Goal: Task Accomplishment & Management: Use online tool/utility

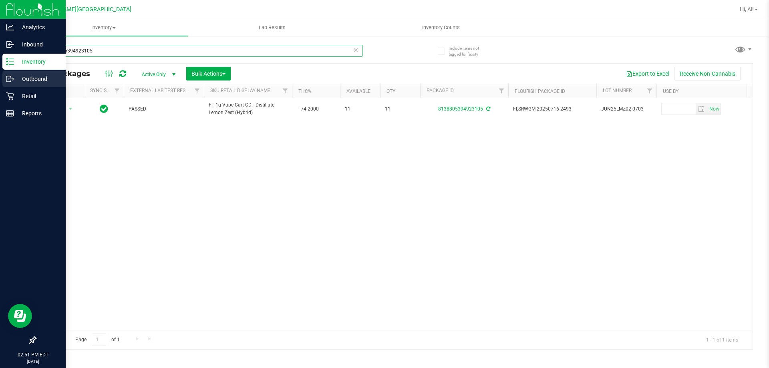
drag, startPoint x: 105, startPoint y: 50, endPoint x: 0, endPoint y: 77, distance: 108.0
click at [0, 77] on div "Analytics Inbound Inventory Outbound Retail Reports 02:51 PM EDT [DATE] 08/25 […" at bounding box center [384, 184] width 769 height 368
type input "1099036873340060"
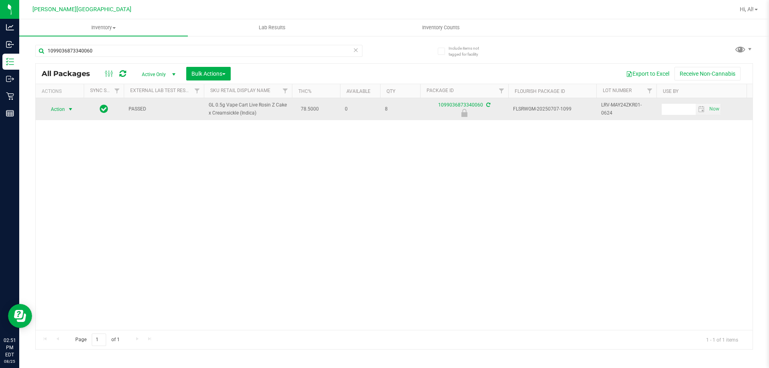
click at [70, 107] on span "select" at bounding box center [70, 109] width 6 height 6
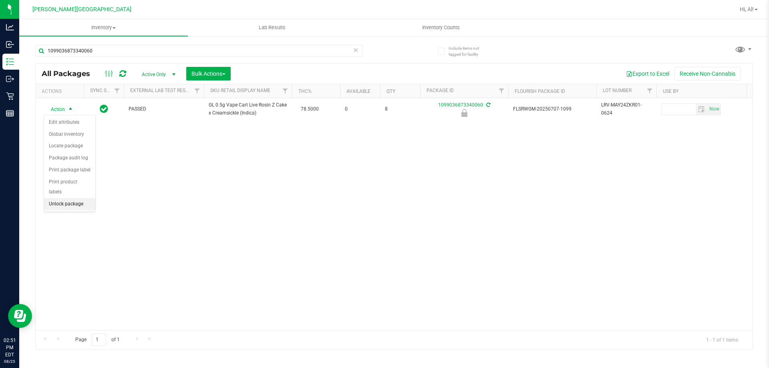
click at [75, 198] on li "Unlock package" at bounding box center [69, 204] width 51 height 12
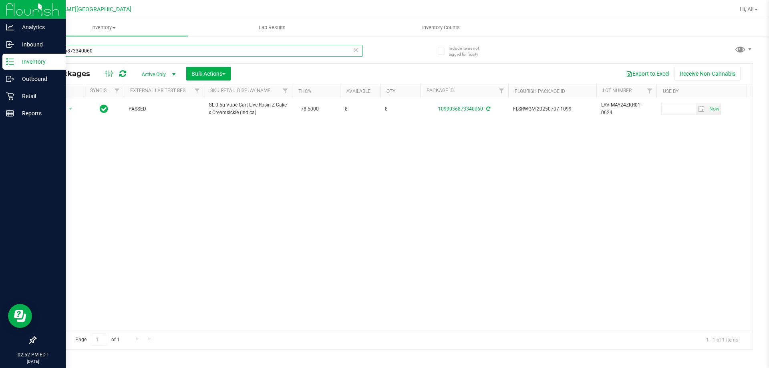
drag, startPoint x: 107, startPoint y: 51, endPoint x: 0, endPoint y: 54, distance: 106.6
click at [0, 54] on div "Analytics Inbound Inventory Outbound Retail Reports 02:52 PM EDT [DATE] 08/25 […" at bounding box center [384, 184] width 769 height 368
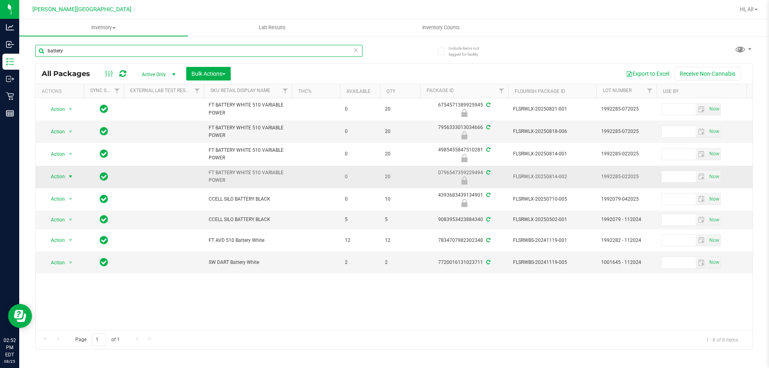
type input "battery"
click at [69, 174] on span "select" at bounding box center [70, 176] width 6 height 6
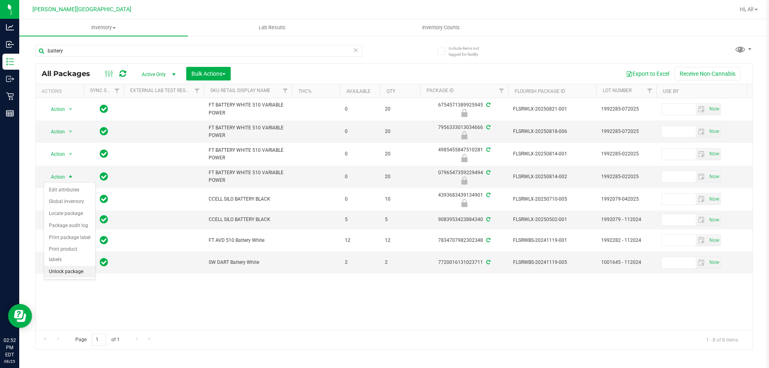
click at [84, 266] on li "Unlock package" at bounding box center [69, 272] width 51 height 12
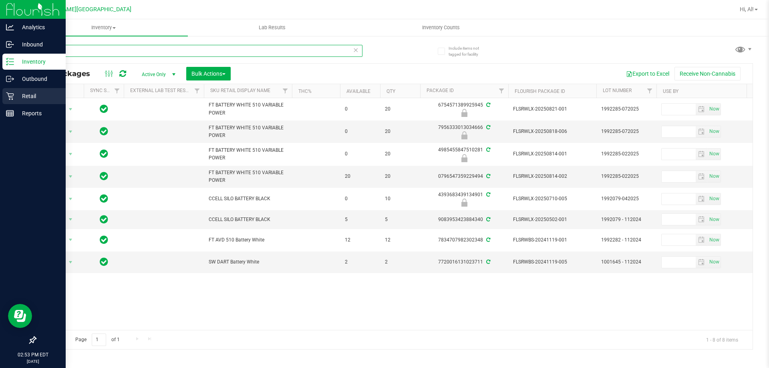
drag, startPoint x: 89, startPoint y: 52, endPoint x: 0, endPoint y: 95, distance: 98.9
click at [0, 95] on div "Analytics Inbound Inventory Outbound Retail Reports 02:53 PM EDT [DATE] 08/25 […" at bounding box center [384, 184] width 769 height 368
type input "6225554746331405"
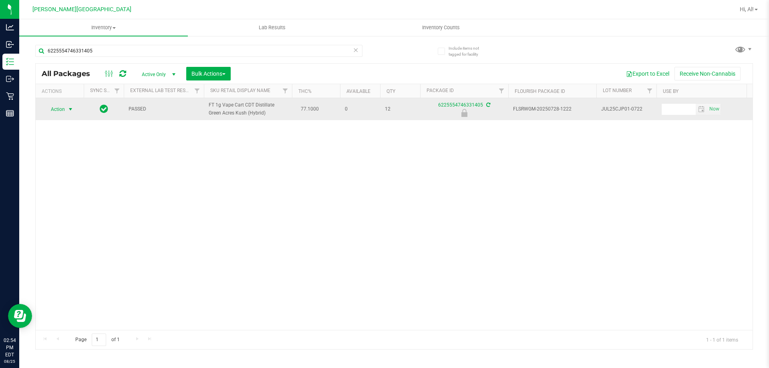
click at [72, 109] on span "select" at bounding box center [70, 109] width 6 height 6
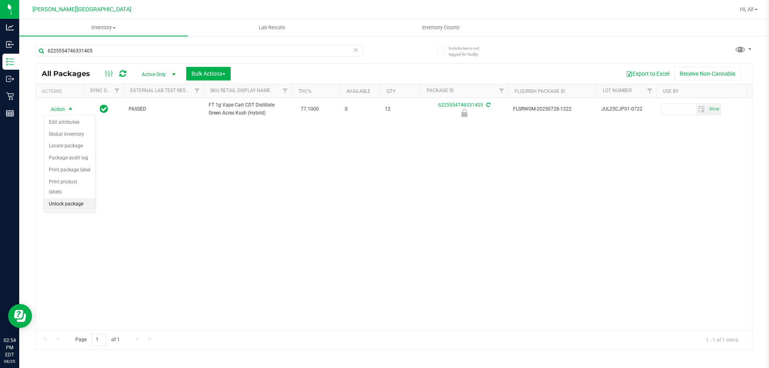
click at [81, 198] on li "Unlock package" at bounding box center [69, 204] width 51 height 12
click at [351, 223] on div "Action Action Adjust qty Create package Edit attributes Global inventory Locate…" at bounding box center [394, 214] width 717 height 232
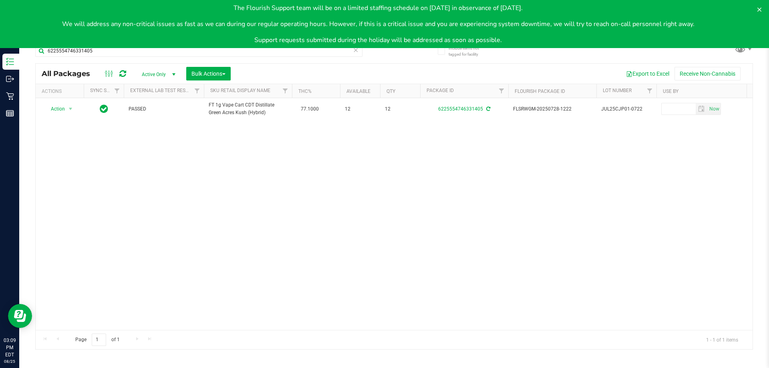
click at [137, 197] on div "Action Action Adjust qty Create package Edit attributes Global inventory Locate…" at bounding box center [394, 214] width 717 height 232
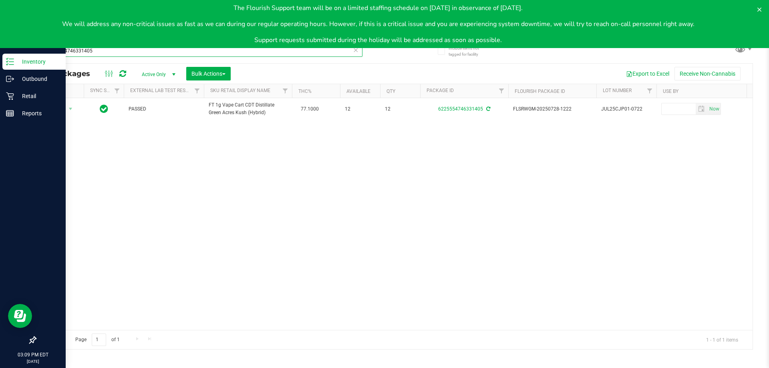
drag, startPoint x: 101, startPoint y: 51, endPoint x: 769, endPoint y: 173, distance: 678.7
click at [4, 65] on div "Analytics Inbound Inventory Outbound Retail Reports 03:09 PM EDT [DATE] 08/25 […" at bounding box center [384, 184] width 769 height 368
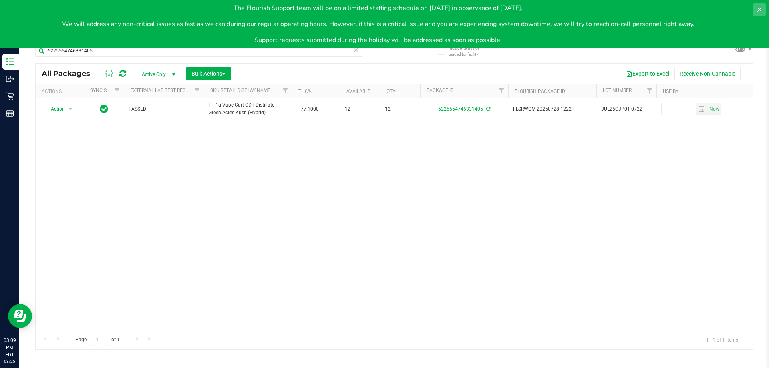
click at [759, 6] on button at bounding box center [759, 9] width 13 height 13
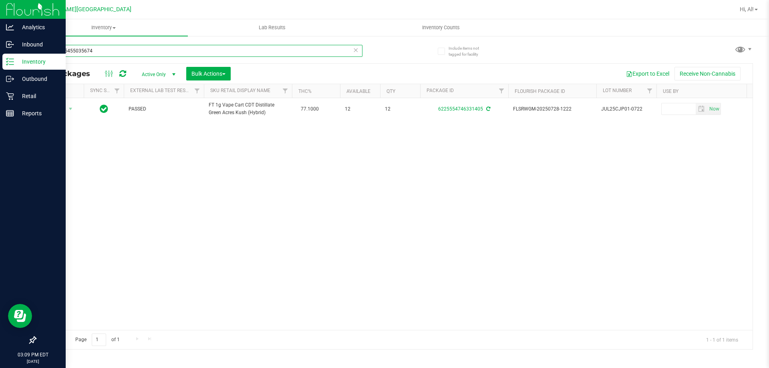
type input "6070655455035674"
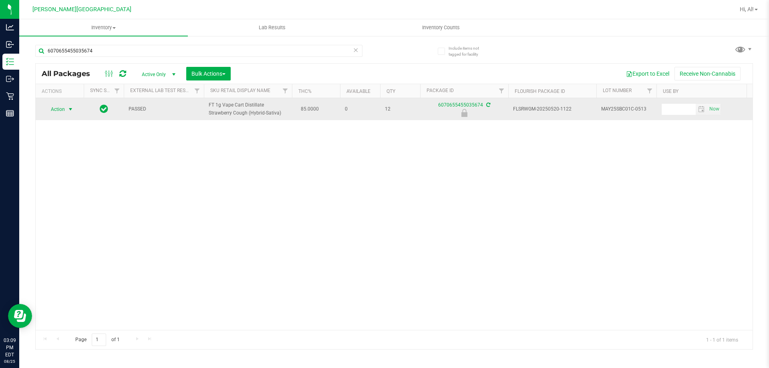
click at [69, 108] on span "select" at bounding box center [70, 109] width 6 height 6
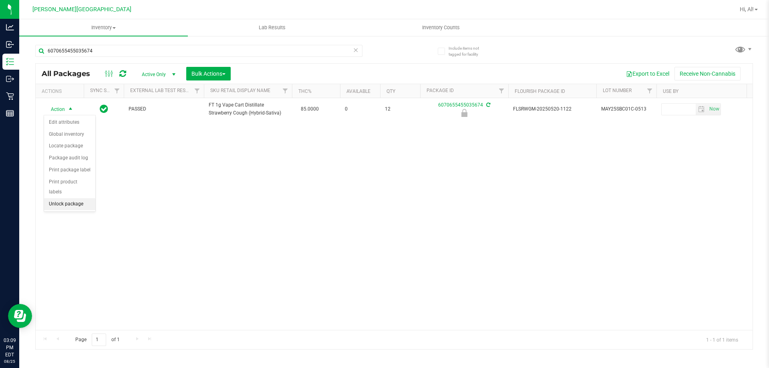
click at [83, 198] on li "Unlock package" at bounding box center [69, 204] width 51 height 12
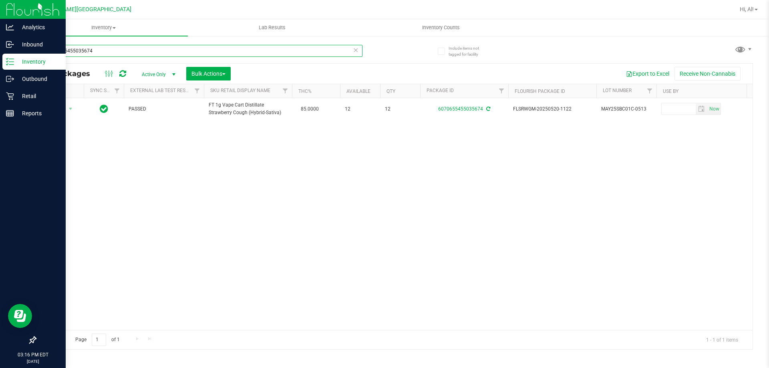
drag, startPoint x: 106, startPoint y: 48, endPoint x: 0, endPoint y: 165, distance: 157.6
click at [0, 165] on div "Analytics Inbound Inventory Outbound Retail Reports 03:16 PM EDT [DATE] 08/25 […" at bounding box center [384, 184] width 769 height 368
type input "2550331045492516"
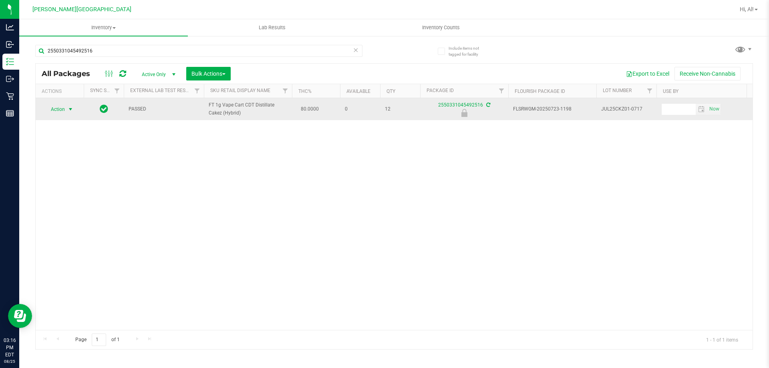
click at [71, 113] on span "select" at bounding box center [70, 109] width 6 height 6
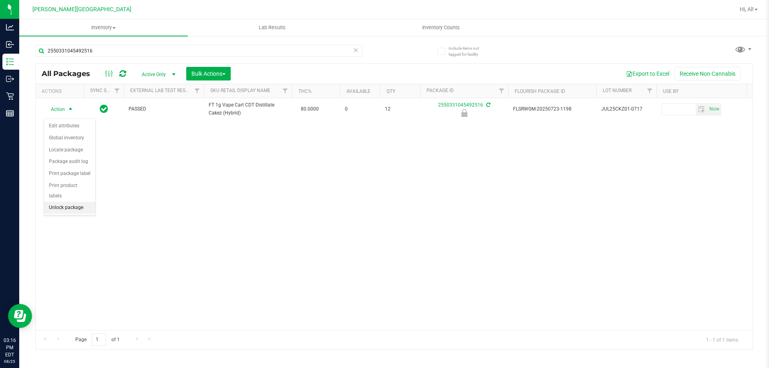
click at [81, 202] on li "Unlock package" at bounding box center [69, 208] width 51 height 12
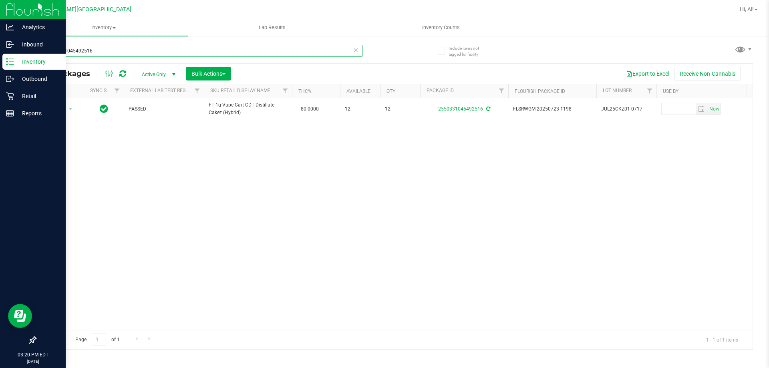
drag, startPoint x: 102, startPoint y: 49, endPoint x: 0, endPoint y: 56, distance: 102.0
click at [0, 56] on div "Analytics Inbound Inventory Outbound Retail Reports 03:20 PM EDT 08/25/2025 08/…" at bounding box center [384, 184] width 769 height 368
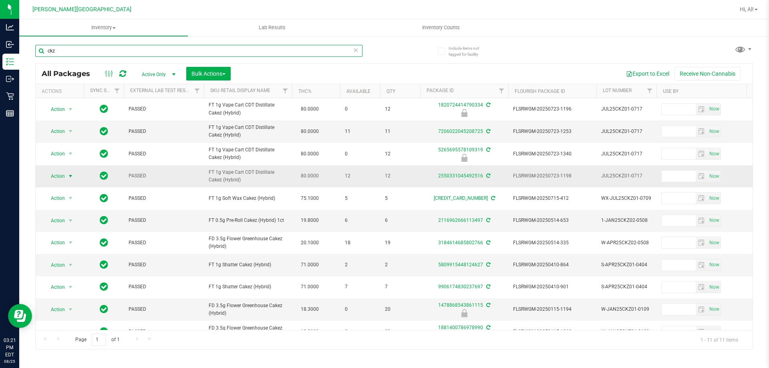
type input "ckz"
click at [71, 179] on span "select" at bounding box center [70, 176] width 6 height 6
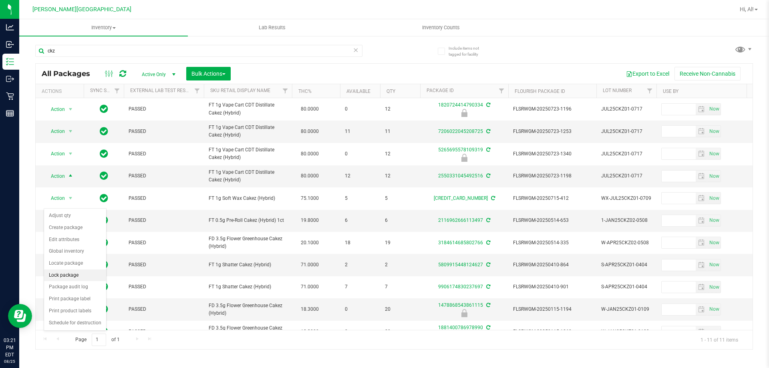
click at [75, 274] on li "Lock package" at bounding box center [75, 276] width 62 height 12
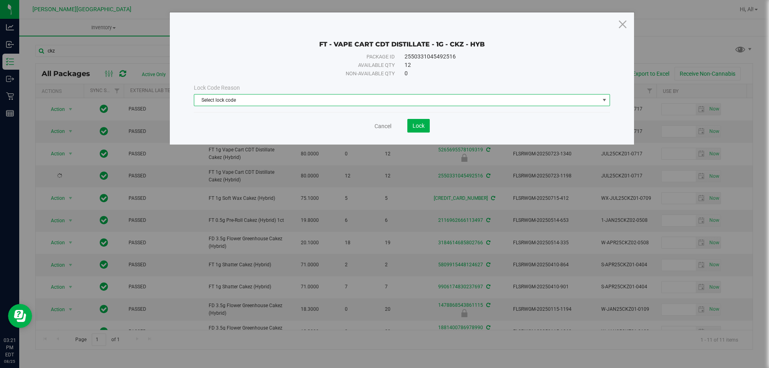
click at [605, 98] on span "select" at bounding box center [604, 100] width 6 height 6
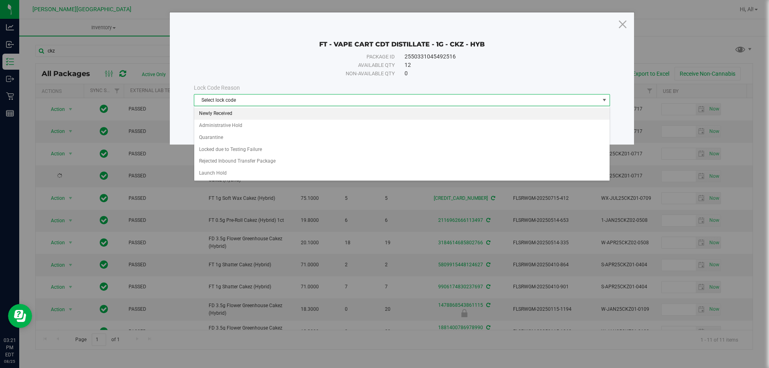
click at [231, 111] on li "Newly Received" at bounding box center [401, 114] width 415 height 12
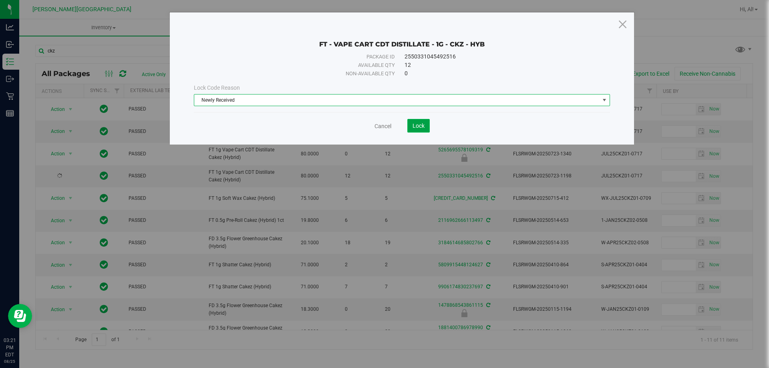
click at [425, 129] on button "Lock" at bounding box center [418, 126] width 22 height 14
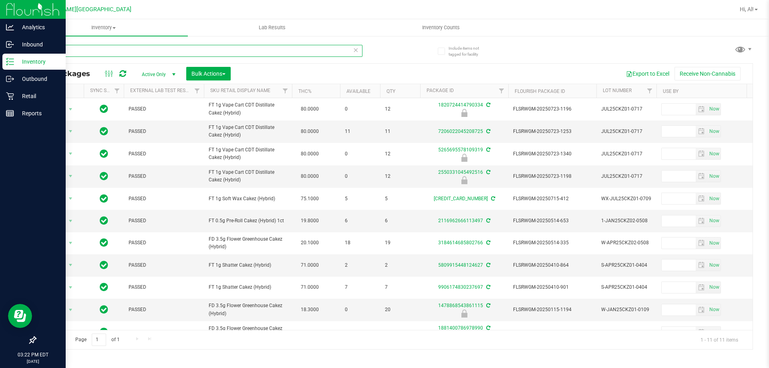
drag, startPoint x: 64, startPoint y: 53, endPoint x: 0, endPoint y: 131, distance: 100.2
click at [0, 131] on div "Analytics Inbound Inventory Outbound Retail Reports 03:22 PM EDT 08/25/2025 08/…" at bounding box center [384, 184] width 769 height 368
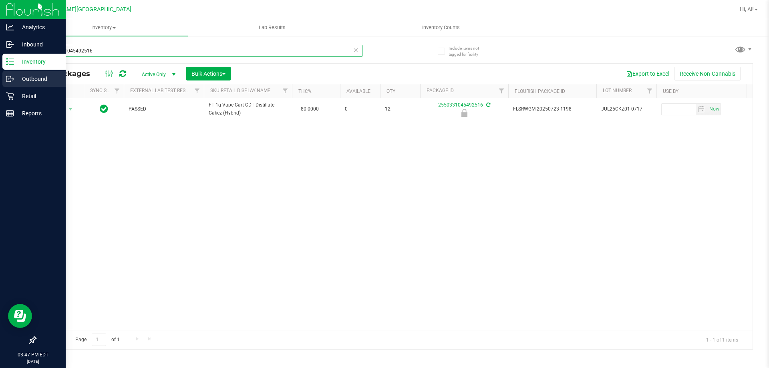
drag, startPoint x: 104, startPoint y: 53, endPoint x: 0, endPoint y: 84, distance: 108.5
click at [0, 84] on div "Analytics Inbound Inventory Outbound Retail Reports 03:47 PM EDT 08/25/2025 08/…" at bounding box center [384, 184] width 769 height 368
type input "8190571867950884"
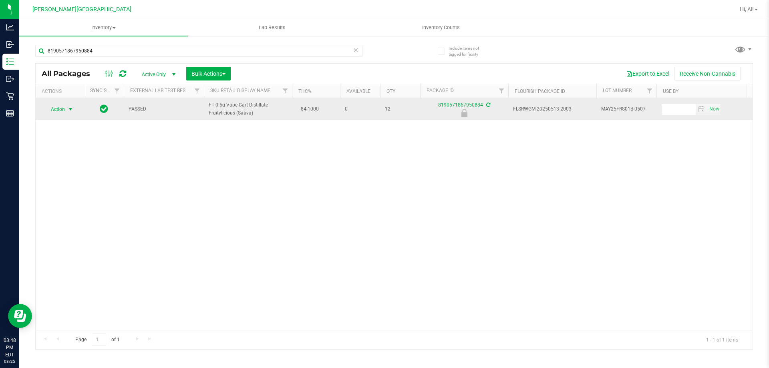
click at [73, 109] on span "select" at bounding box center [70, 109] width 6 height 6
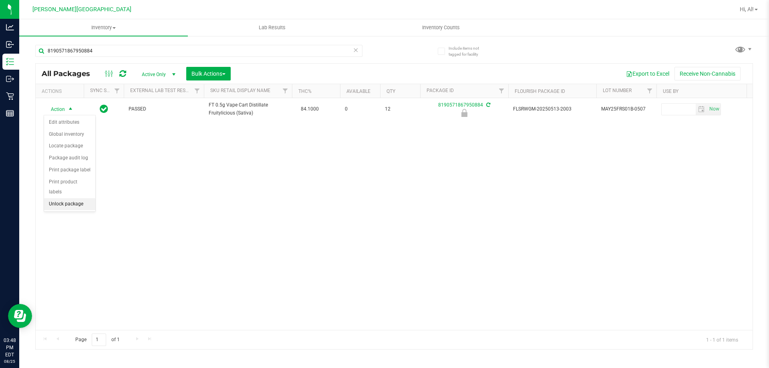
click at [82, 198] on li "Unlock package" at bounding box center [69, 204] width 51 height 12
click at [356, 51] on icon at bounding box center [356, 50] width 6 height 10
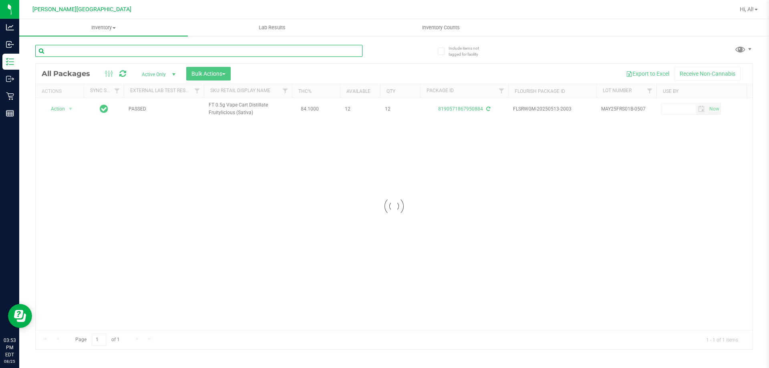
click at [326, 52] on input "text" at bounding box center [198, 51] width 327 height 12
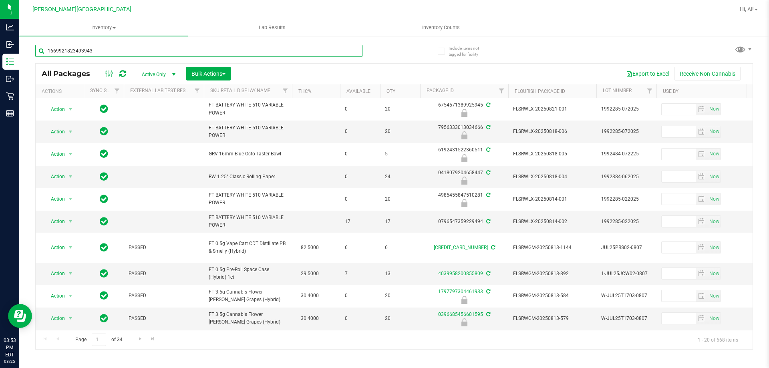
type input "1669921823493943"
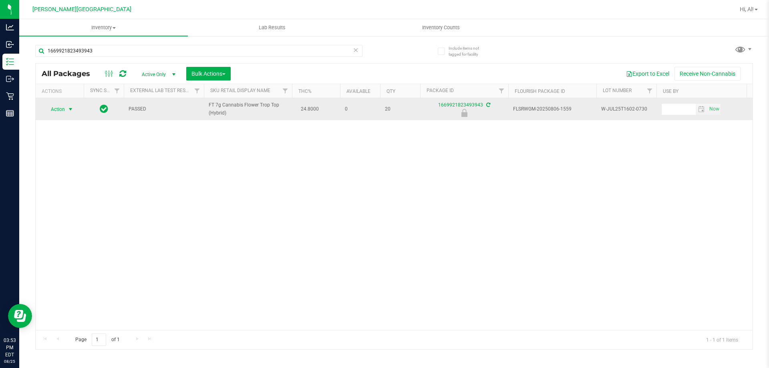
click at [72, 108] on span "select" at bounding box center [70, 109] width 6 height 6
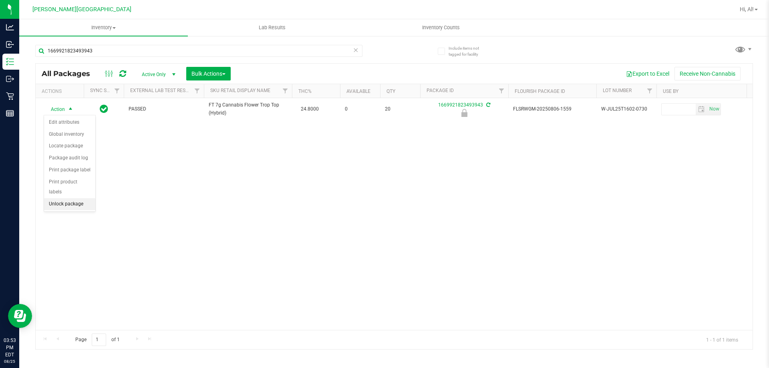
click at [55, 198] on li "Unlock package" at bounding box center [69, 204] width 51 height 12
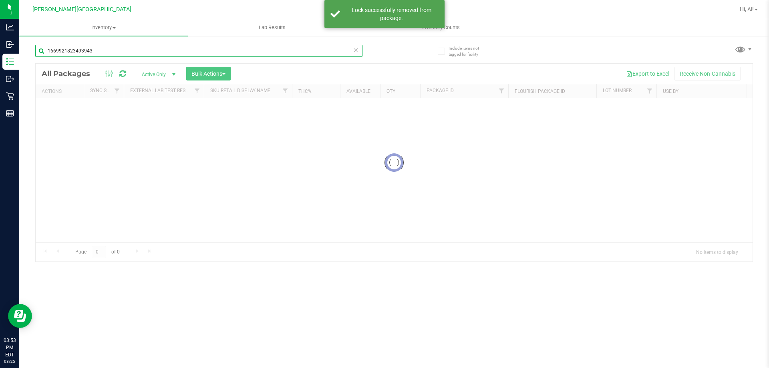
click at [163, 48] on input "1669921823493943" at bounding box center [198, 51] width 327 height 12
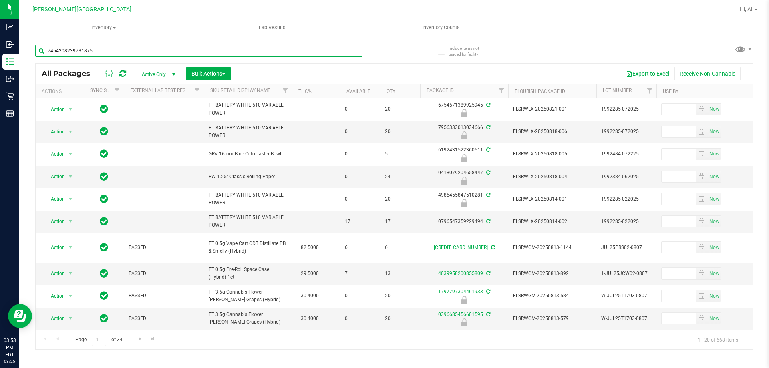
type input "7454208239731875"
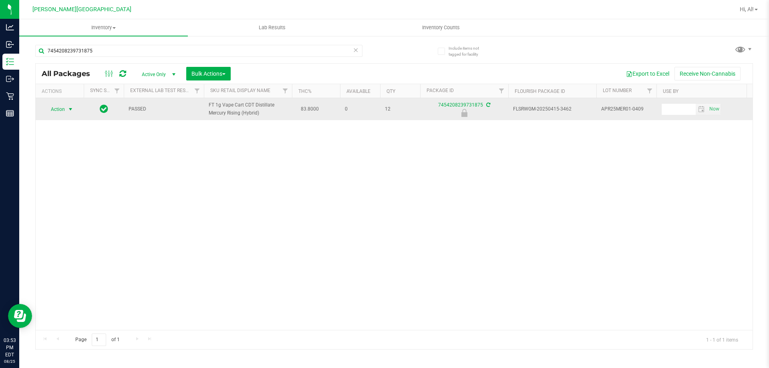
click at [66, 111] on span "select" at bounding box center [71, 109] width 10 height 11
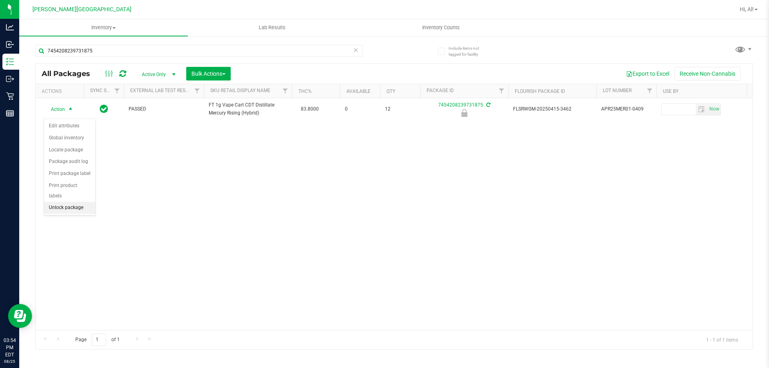
click at [79, 202] on li "Unlock package" at bounding box center [69, 208] width 51 height 12
